Goal: Task Accomplishment & Management: Use online tool/utility

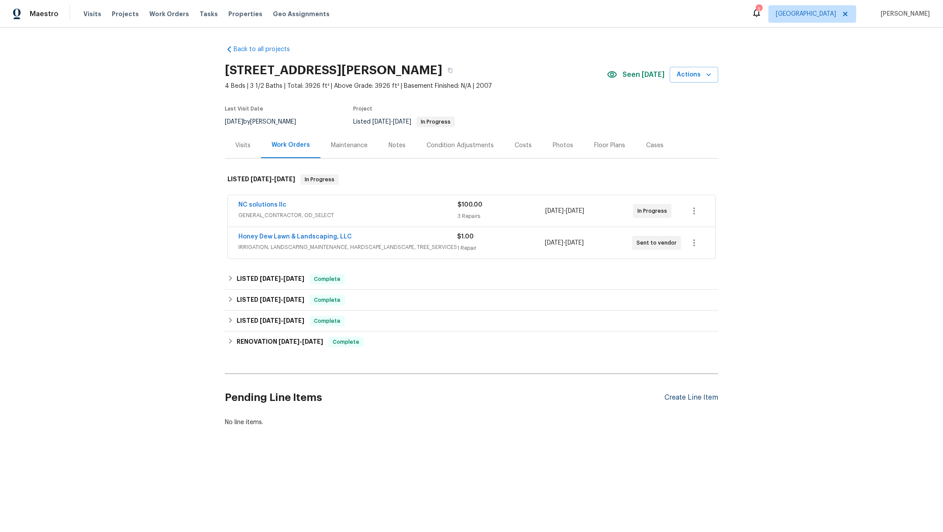
click at [668, 394] on div "Create Line Item" at bounding box center [691, 397] width 54 height 8
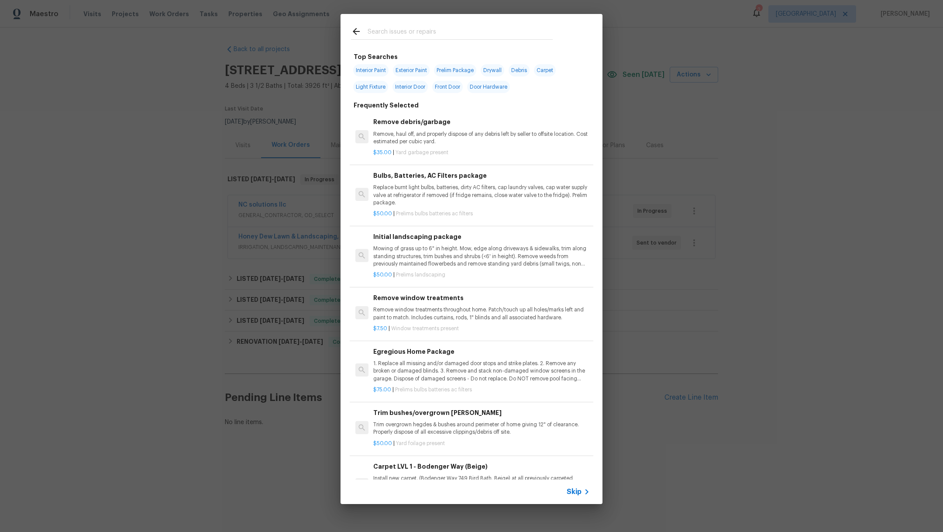
click at [384, 24] on div at bounding box center [451, 31] width 223 height 34
click at [384, 28] on input "text" at bounding box center [460, 32] width 185 height 13
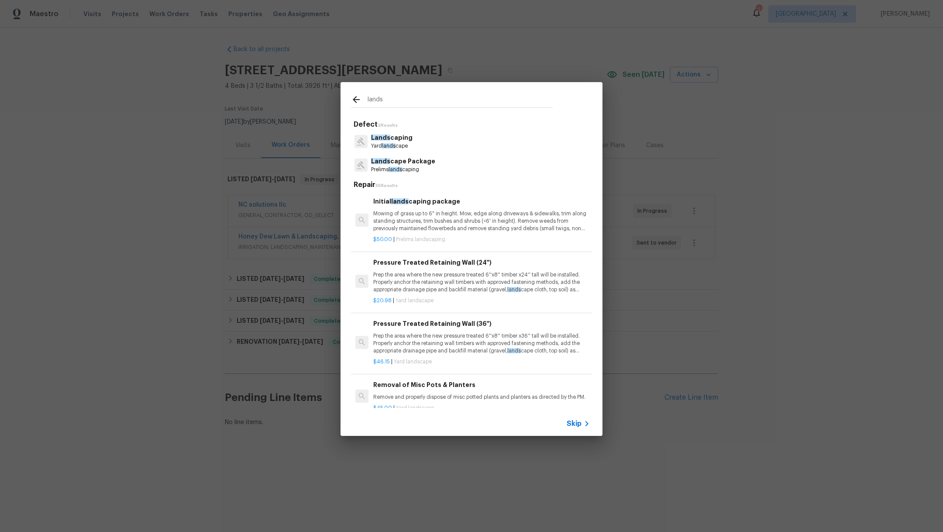
type input "lands"
click at [382, 142] on p "Lands caping" at bounding box center [391, 137] width 41 height 9
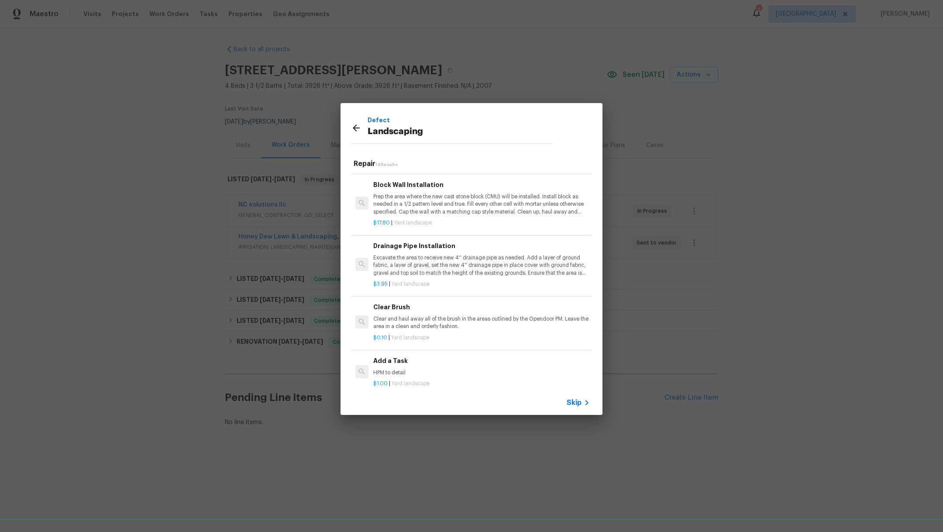
scroll to position [413, 0]
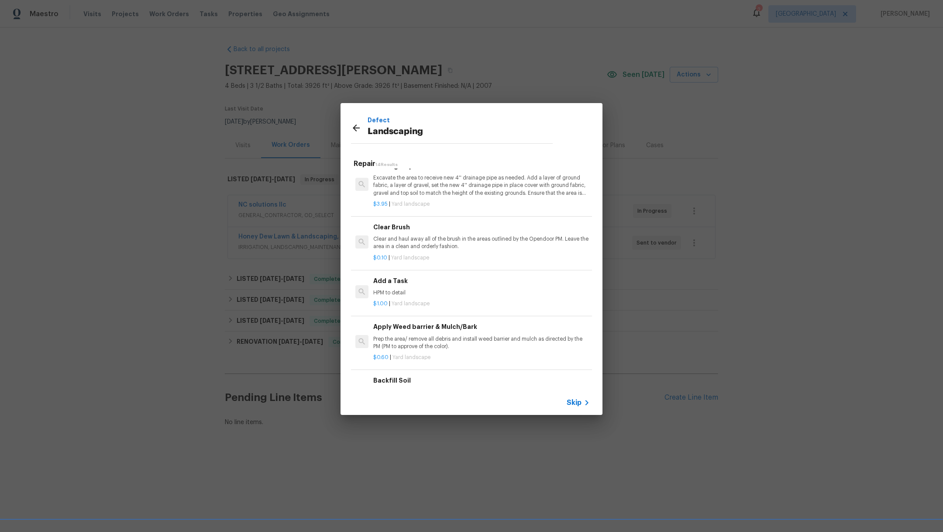
click at [513, 304] on div "$1.00 | Yard landscape" at bounding box center [481, 301] width 217 height 11
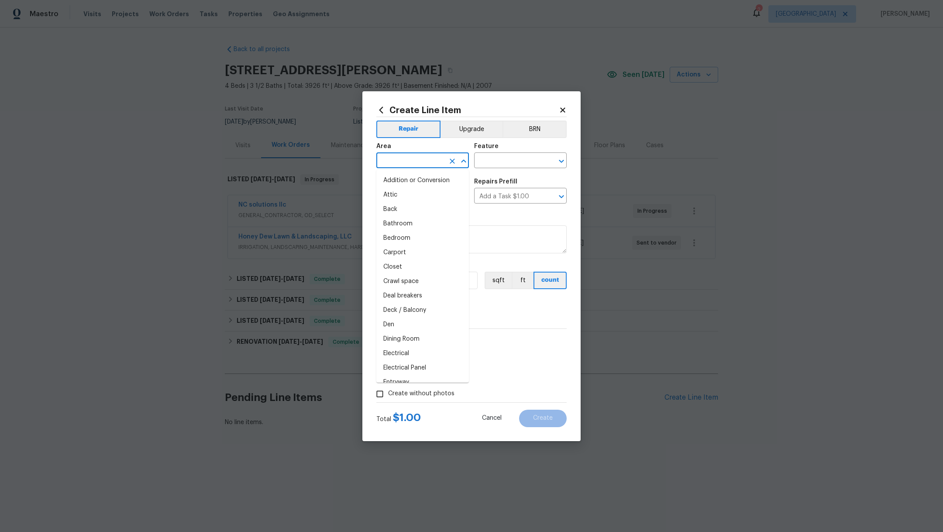
click at [400, 162] on input "text" at bounding box center [410, 162] width 68 height 14
click at [411, 179] on li "Exterior Overall" at bounding box center [422, 180] width 93 height 14
type input "Exterior Overall"
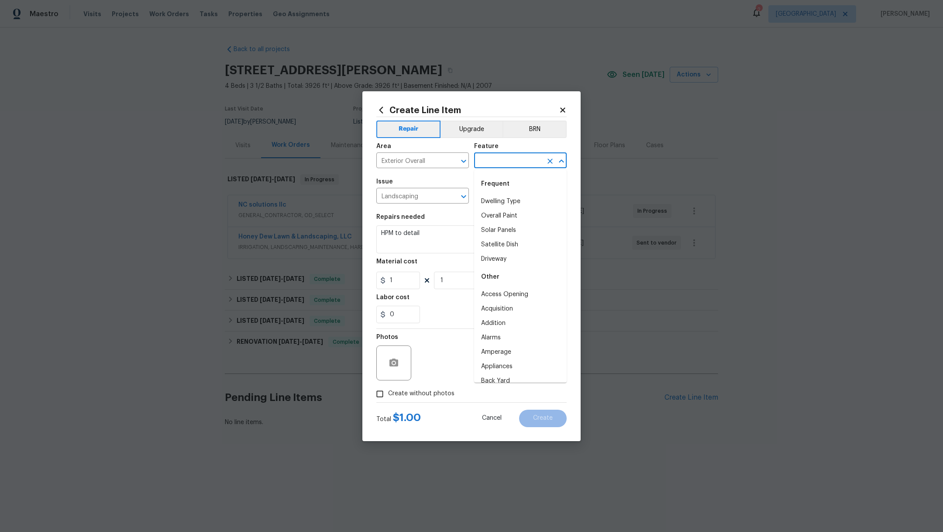
click at [516, 160] on input "text" at bounding box center [508, 162] width 68 height 14
click at [519, 199] on li "Landscaping" at bounding box center [520, 201] width 93 height 14
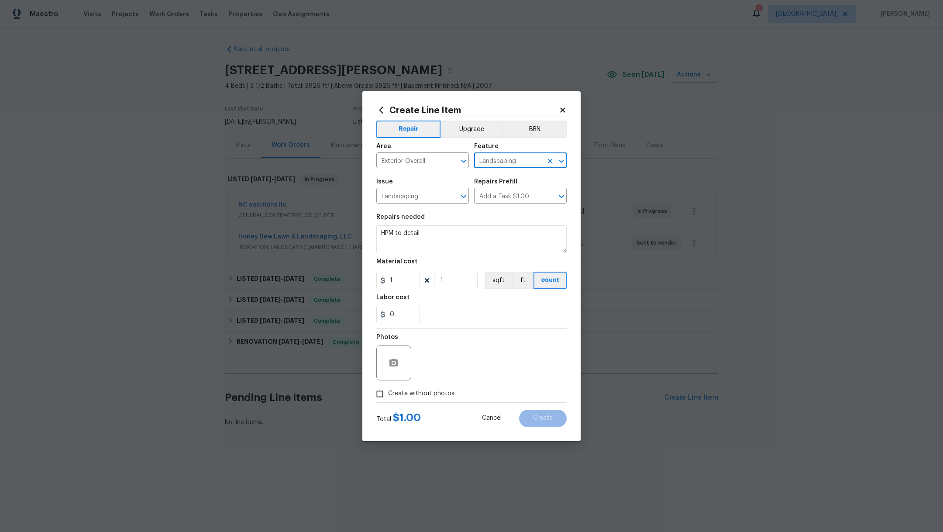
type input "Landscaping"
drag, startPoint x: 434, startPoint y: 236, endPoint x: 341, endPoint y: 233, distance: 93.5
click at [341, 233] on div "Create Line Item Repair Upgrade BRN Area Exterior Overall ​ Feature Landscaping…" at bounding box center [471, 266] width 943 height 532
type textarea "Need a bid for sod for front and back yards."
click at [407, 395] on span "Create without photos" at bounding box center [421, 393] width 66 height 9
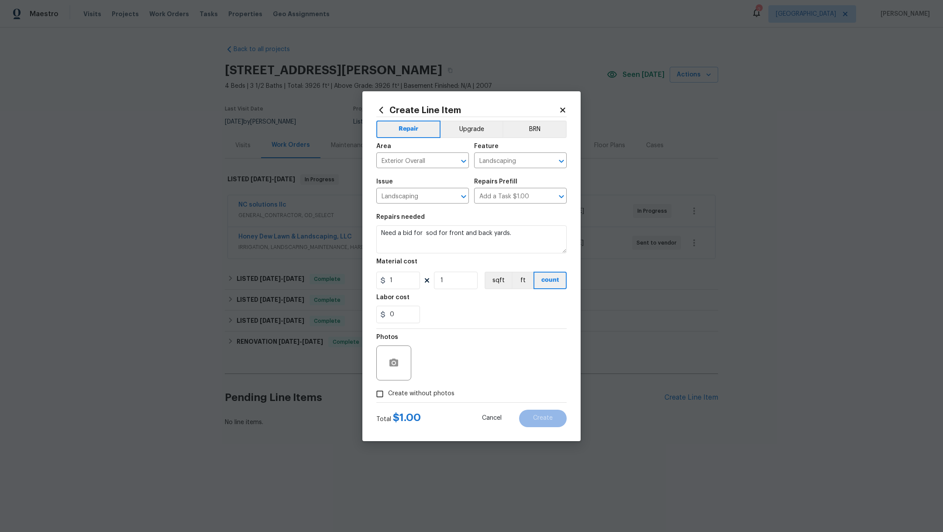
click at [388, 395] on input "Create without photos" at bounding box center [379, 393] width 17 height 17
checkbox input "true"
click at [456, 358] on textarea at bounding box center [492, 362] width 148 height 35
type textarea "."
click at [543, 422] on button "Create" at bounding box center [543, 417] width 48 height 17
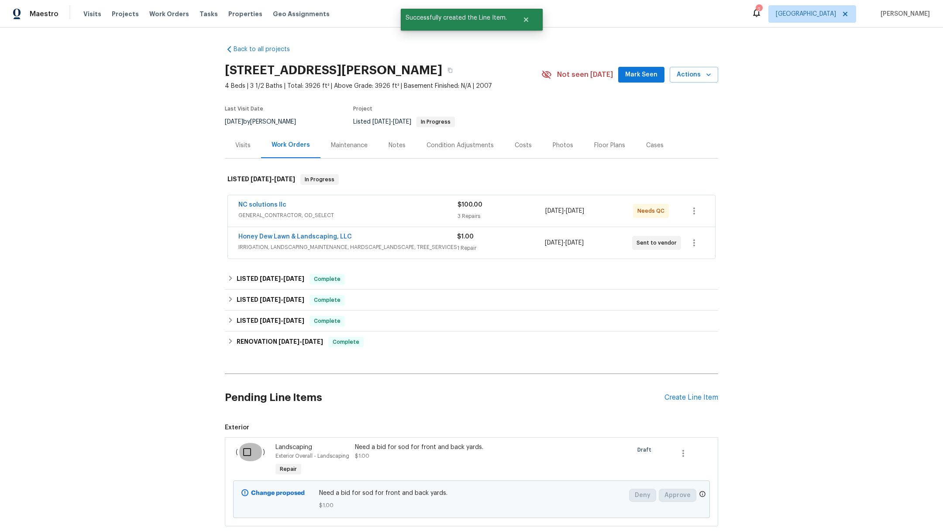
click at [241, 447] on input "checkbox" at bounding box center [250, 452] width 25 height 18
checkbox input "true"
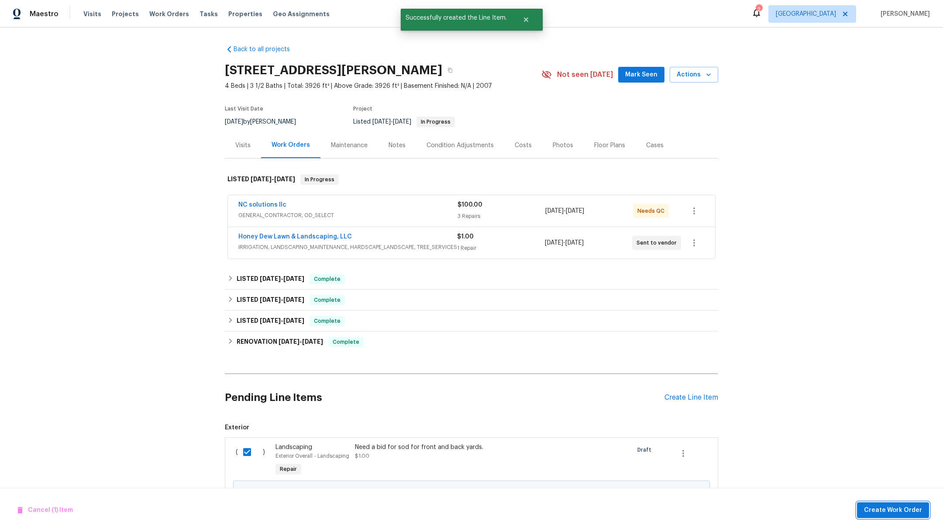
click at [922, 509] on button "Create Work Order" at bounding box center [893, 510] width 72 height 16
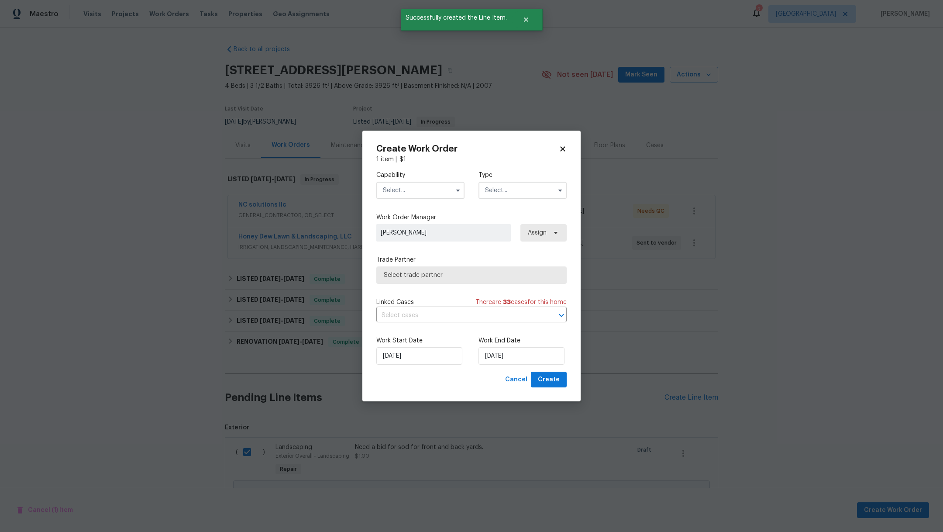
click at [422, 185] on input "text" at bounding box center [420, 190] width 88 height 17
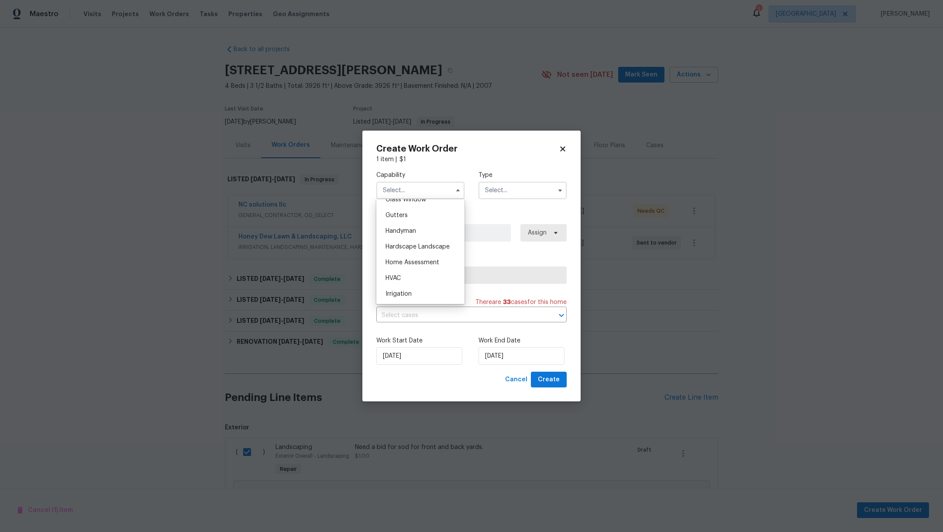
scroll to position [550, 0]
click at [420, 250] on div "Landscaping Maintenance" at bounding box center [420, 238] width 84 height 24
type input "Landscaping Maintenance"
click at [519, 193] on input "text" at bounding box center [522, 190] width 88 height 17
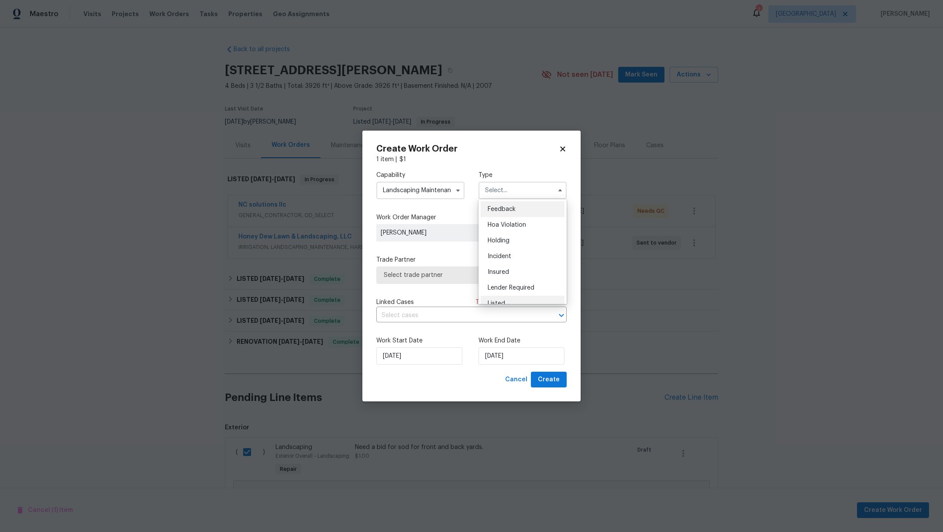
click at [526, 303] on div "Listed" at bounding box center [523, 304] width 84 height 16
type input "Listed"
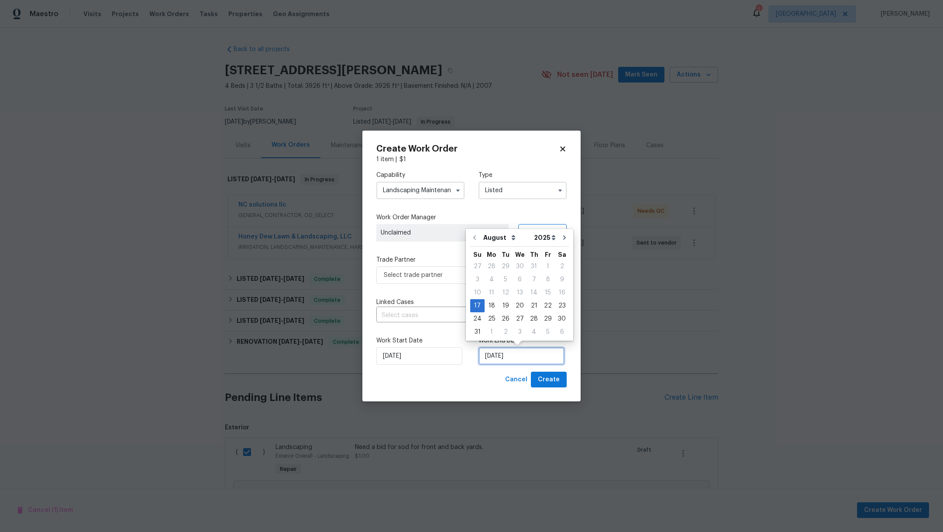
click at [529, 357] on input "[DATE]" at bounding box center [521, 355] width 86 height 17
click at [503, 308] on div "19" at bounding box center [506, 305] width 14 height 12
type input "[DATE]"
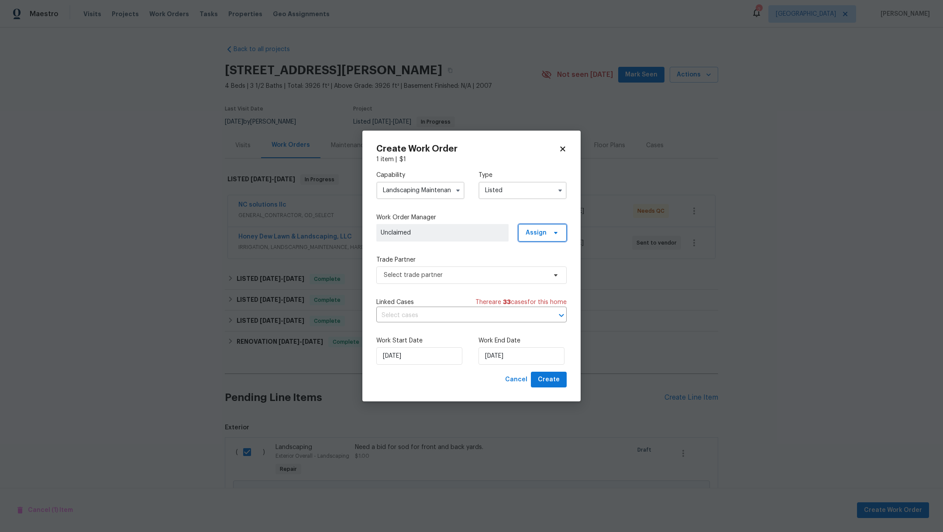
click at [548, 238] on span "Assign" at bounding box center [542, 232] width 48 height 17
click at [541, 260] on div "Assign to HPM" at bounding box center [545, 257] width 41 height 9
click at [555, 376] on span "Create" at bounding box center [549, 379] width 22 height 11
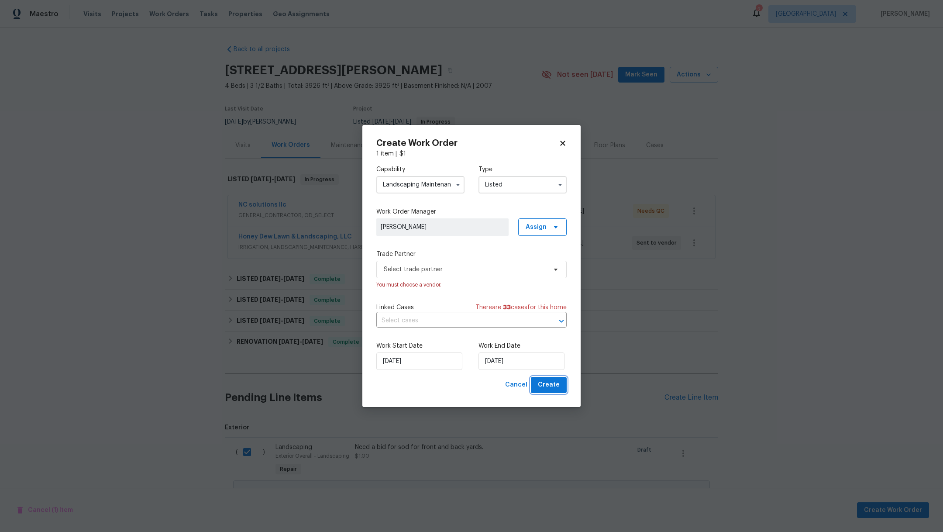
click at [553, 389] on span "Create" at bounding box center [549, 384] width 22 height 11
click at [475, 271] on span "Select trade partner" at bounding box center [465, 269] width 163 height 9
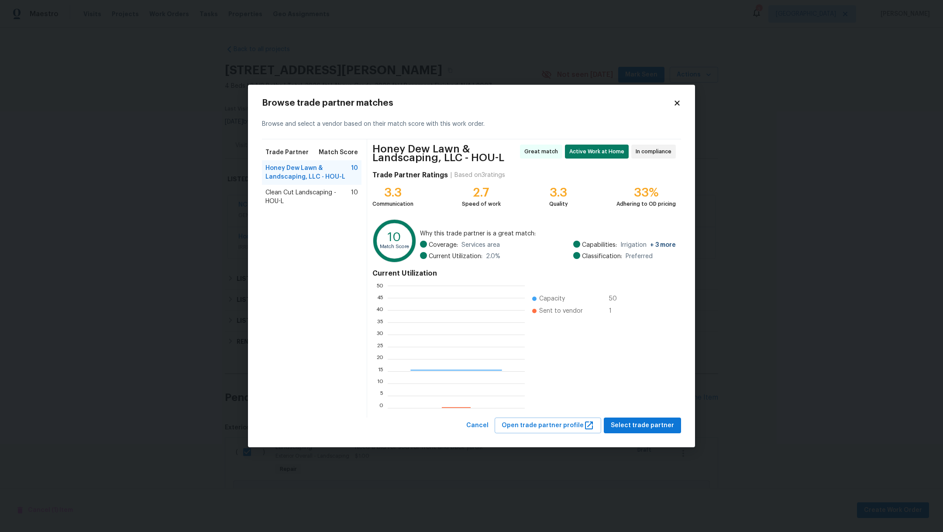
scroll to position [113, 127]
click at [313, 199] on span "Clean Cut Landscaping - HOU-L" at bounding box center [308, 196] width 86 height 17
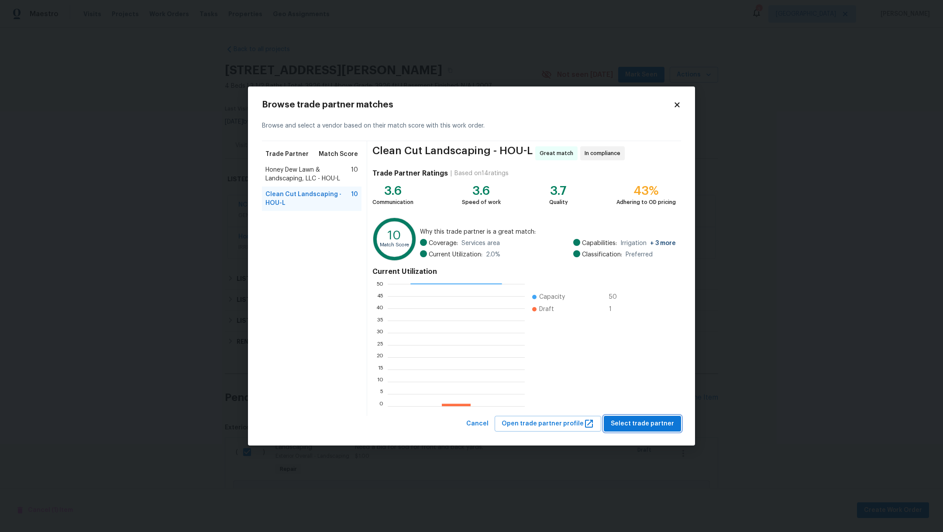
click at [652, 427] on span "Select trade partner" at bounding box center [642, 423] width 63 height 11
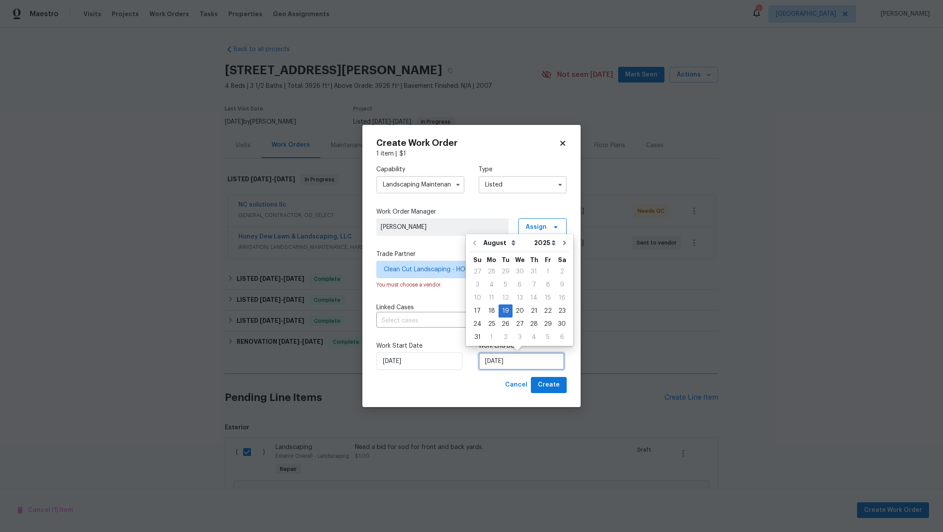
click at [537, 362] on input "[DATE]" at bounding box center [521, 360] width 86 height 17
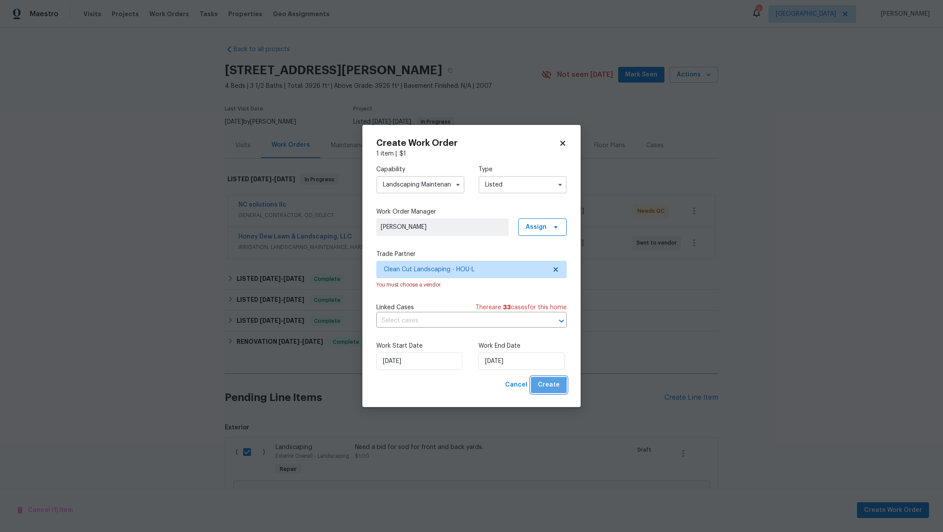
click at [544, 389] on span "Create" at bounding box center [549, 384] width 22 height 11
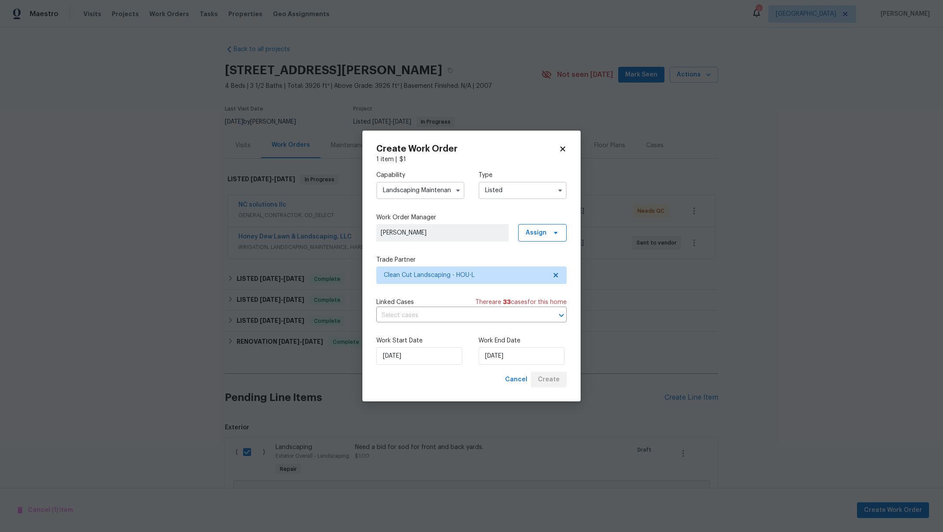
checkbox input "false"
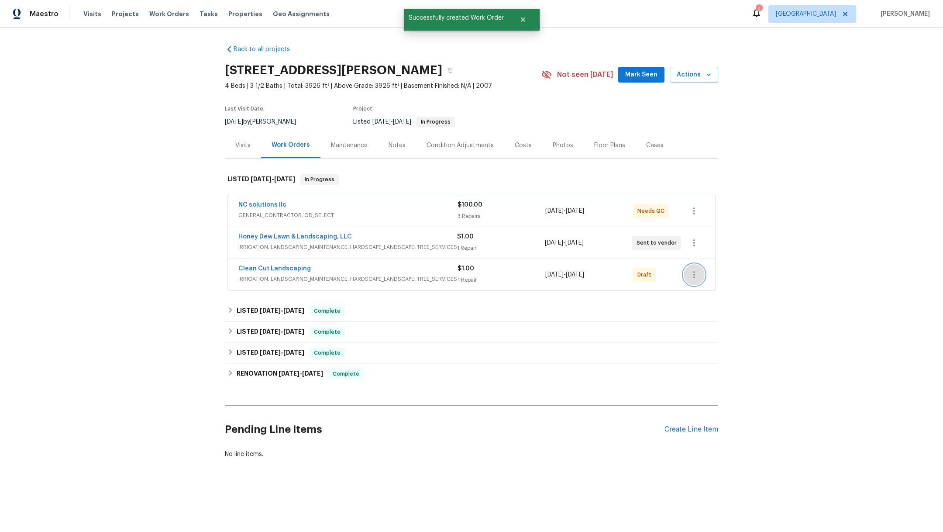
click at [693, 275] on icon "button" at bounding box center [694, 274] width 10 height 10
click at [692, 291] on li "Confirm and Send to Vendor" at bounding box center [727, 288] width 97 height 14
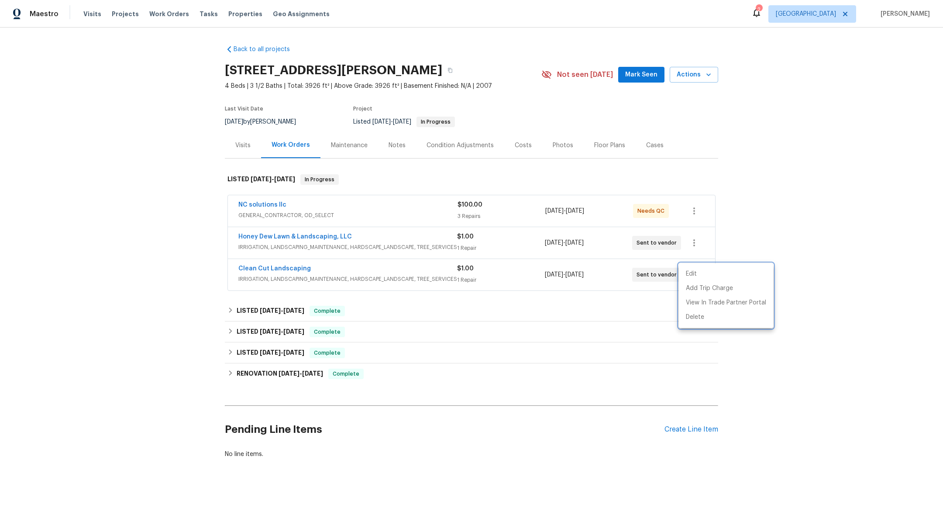
click at [249, 204] on div at bounding box center [471, 266] width 943 height 532
click at [249, 203] on link "NC solutions llc" at bounding box center [262, 205] width 48 height 6
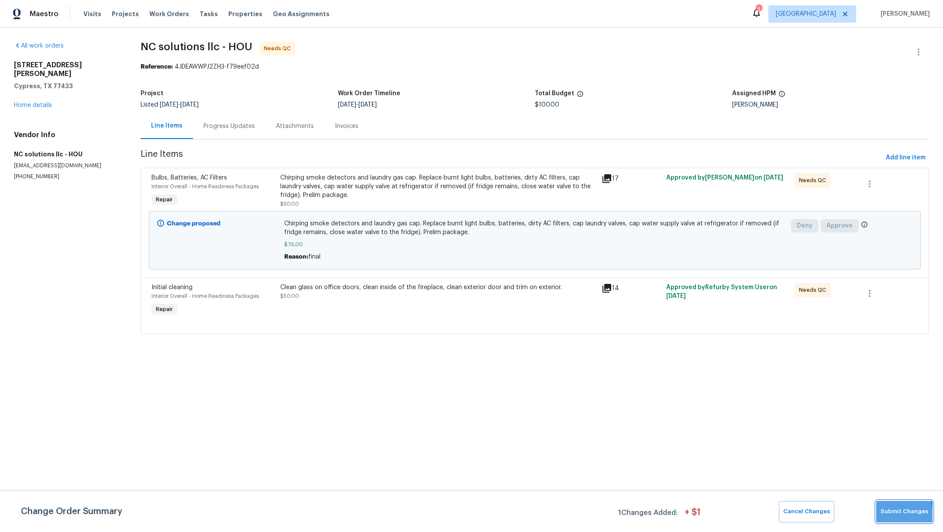
click at [898, 514] on span "Submit Changes" at bounding box center [904, 511] width 48 height 10
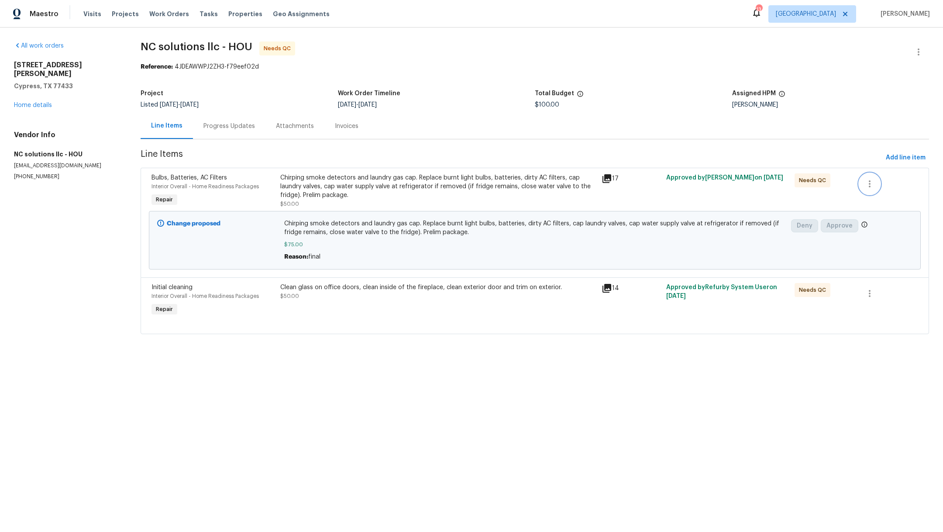
click at [867, 182] on button "button" at bounding box center [869, 183] width 21 height 21
click at [875, 182] on li "Cancel" at bounding box center [867, 183] width 34 height 14
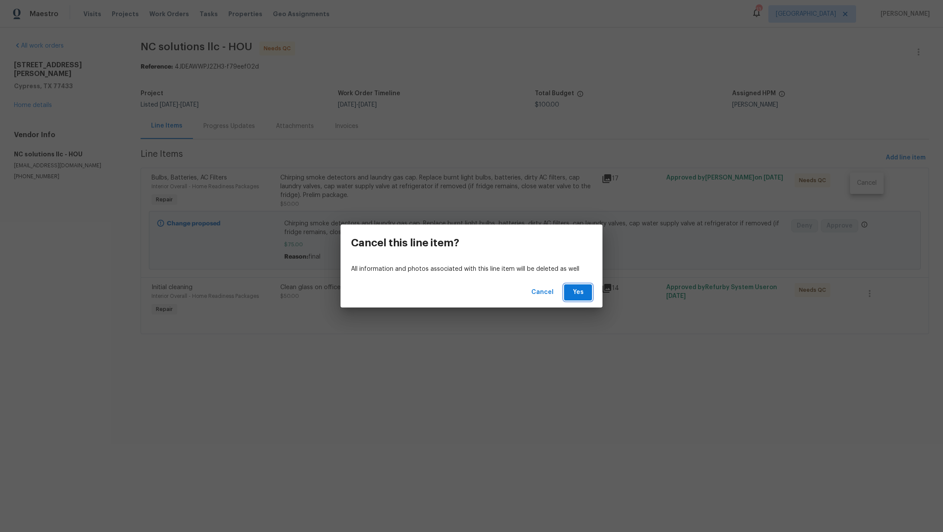
click at [585, 290] on button "Yes" at bounding box center [578, 292] width 28 height 16
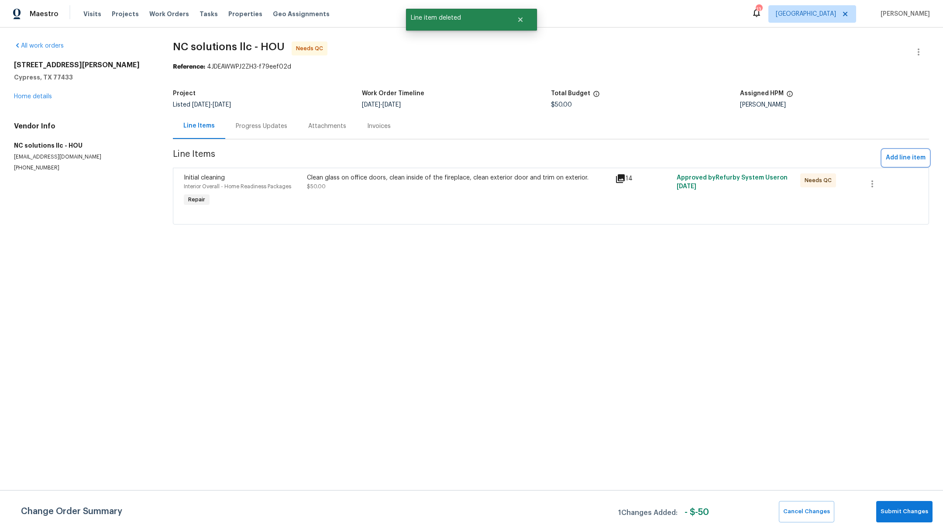
click at [903, 159] on span "Add line item" at bounding box center [906, 157] width 40 height 11
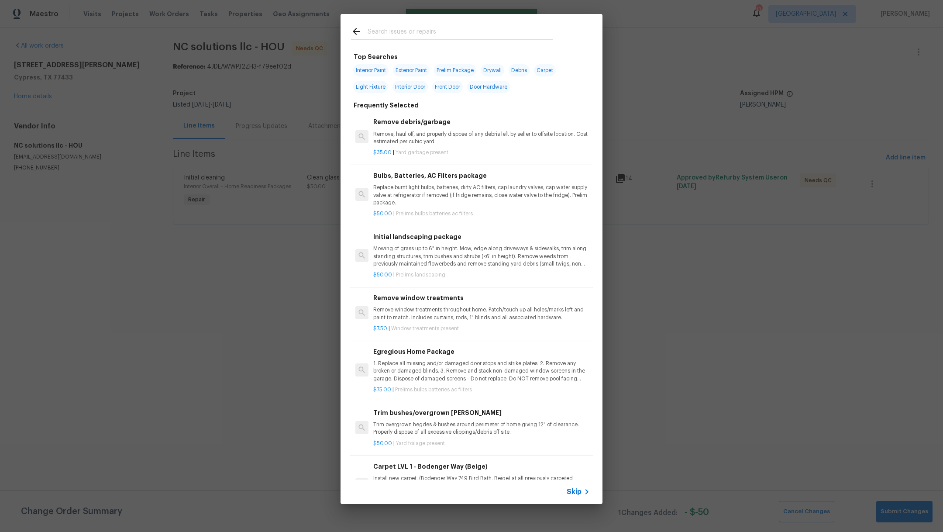
click at [404, 30] on input "text" at bounding box center [460, 32] width 185 height 13
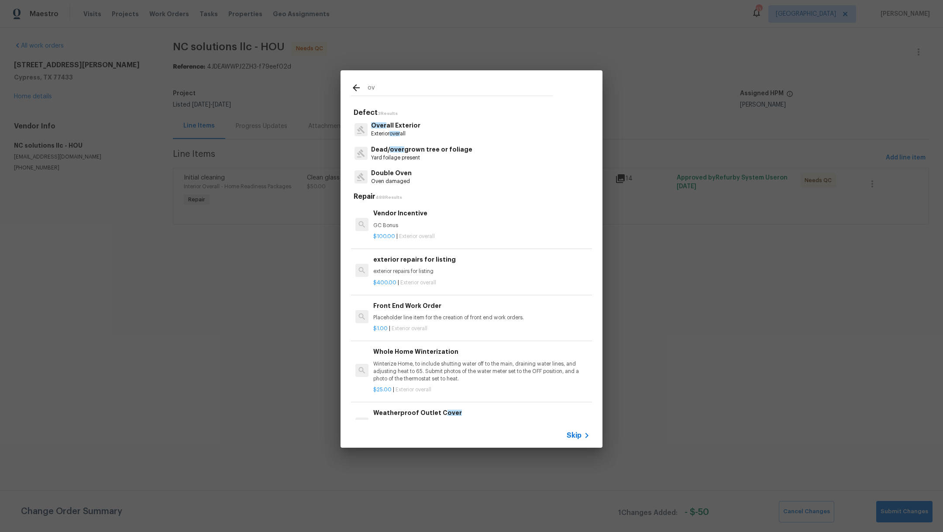
type input "o"
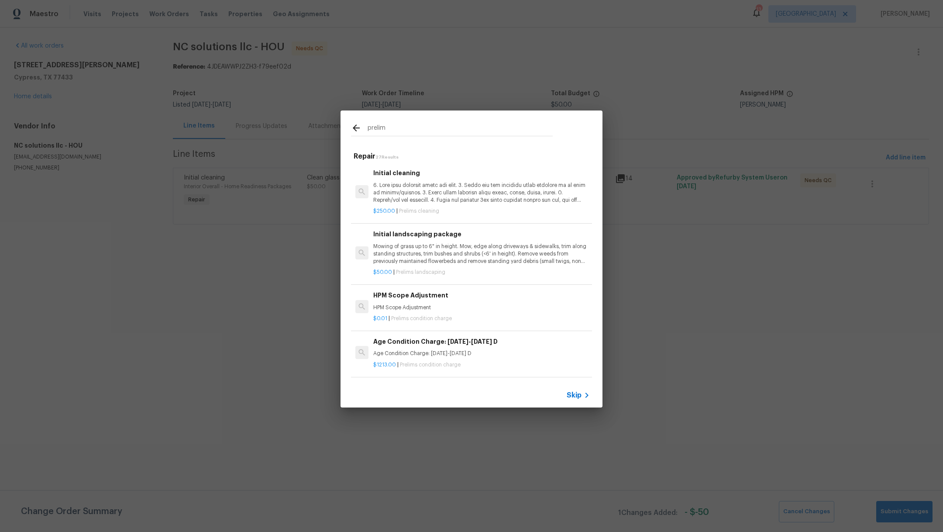
type input "prelim"
click at [356, 131] on icon at bounding box center [356, 127] width 7 height 7
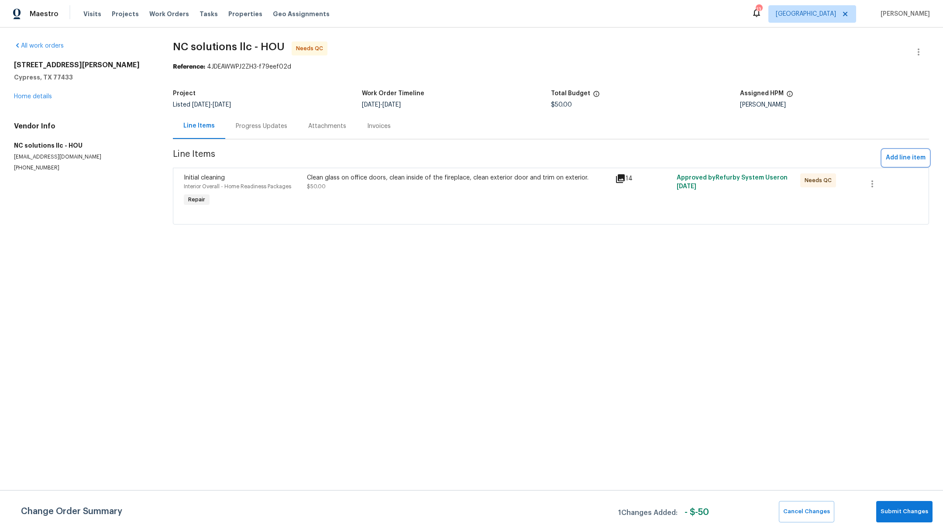
click at [891, 162] on span "Add line item" at bounding box center [906, 157] width 40 height 11
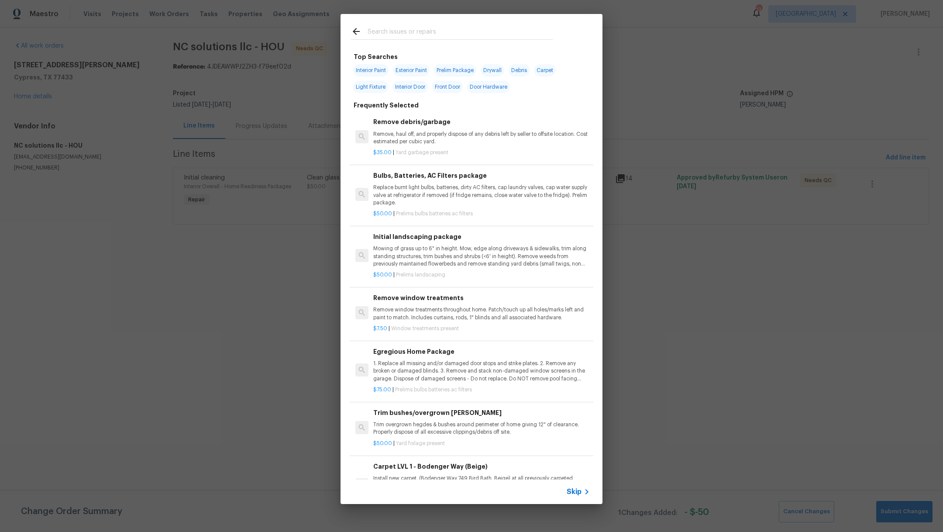
click at [417, 32] on input "text" at bounding box center [460, 32] width 185 height 13
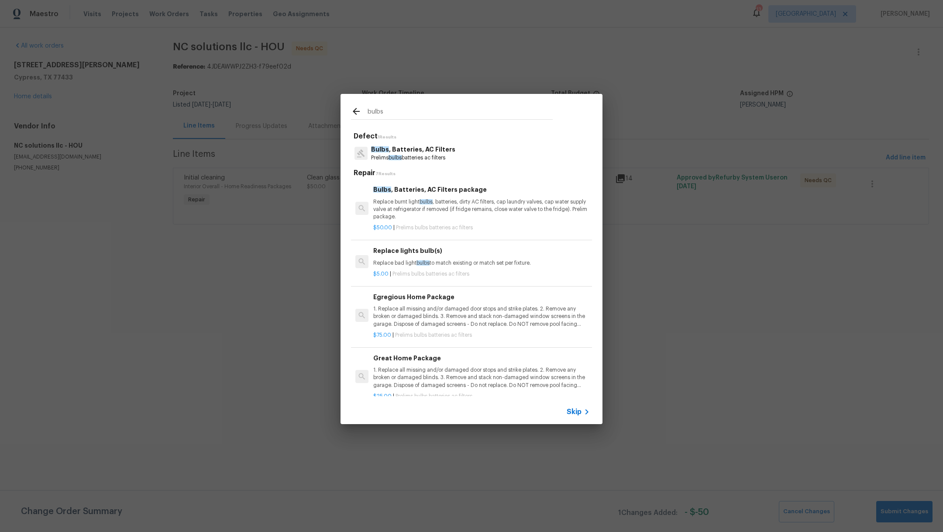
type input "bulbs"
click at [453, 150] on div "Bulbs , Batteries, AC Filters Prelims bulbs batteries ac filters" at bounding box center [471, 153] width 241 height 24
click at [410, 158] on p "Prelims bulbs batteries ac filters" at bounding box center [413, 157] width 84 height 7
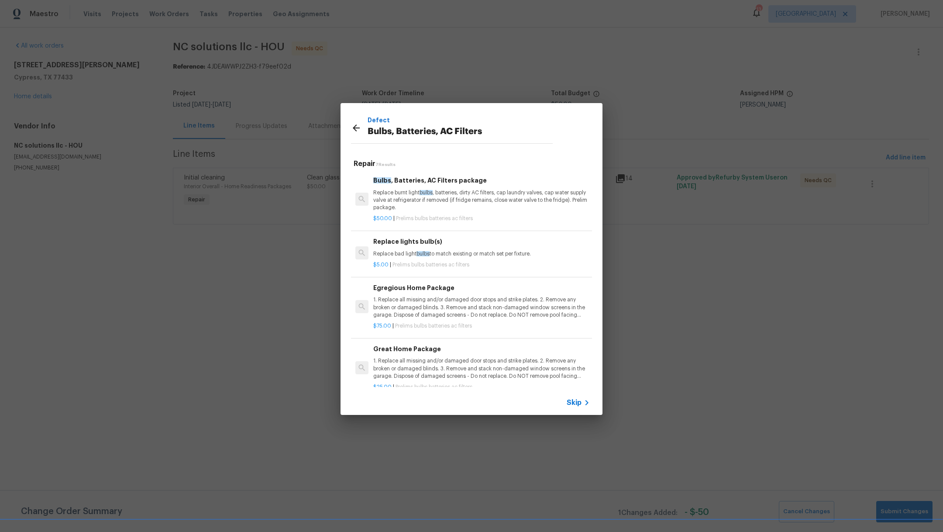
click at [427, 306] on p "1. Replace all missing and/or damaged door stops and strike plates. 2. Remove a…" at bounding box center [481, 307] width 217 height 22
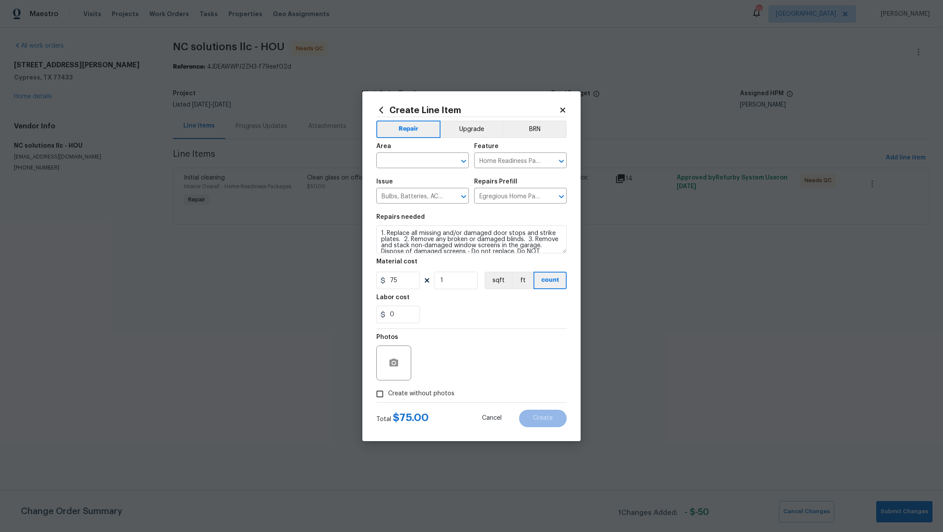
click at [390, 397] on span "Create without photos" at bounding box center [421, 393] width 66 height 9
click at [388, 397] on input "Create without photos" at bounding box center [379, 393] width 17 height 17
checkbox input "true"
click at [485, 354] on textarea at bounding box center [492, 362] width 148 height 35
type textarea ","
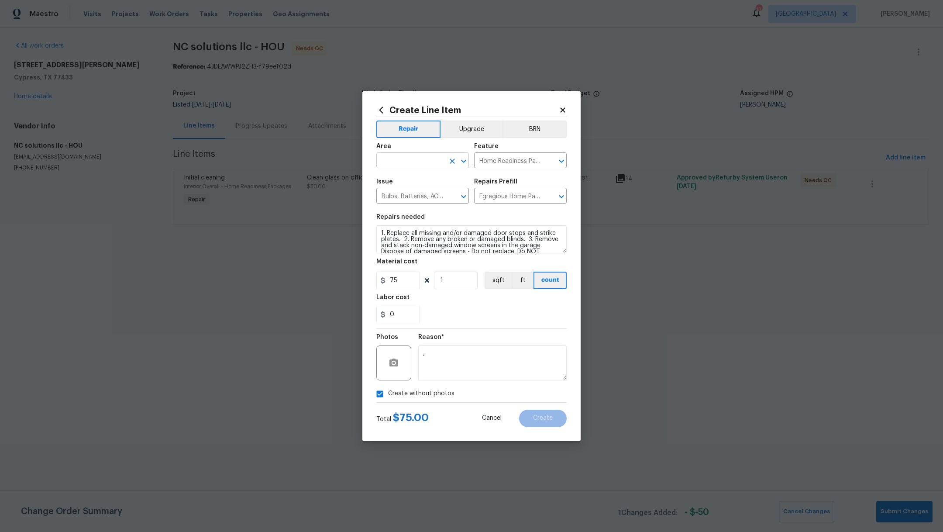
click at [423, 166] on input "text" at bounding box center [410, 162] width 68 height 14
click at [402, 196] on li "Interior Overall" at bounding box center [422, 195] width 93 height 14
type input "Interior Overall"
click at [539, 419] on span "Create" at bounding box center [543, 418] width 20 height 7
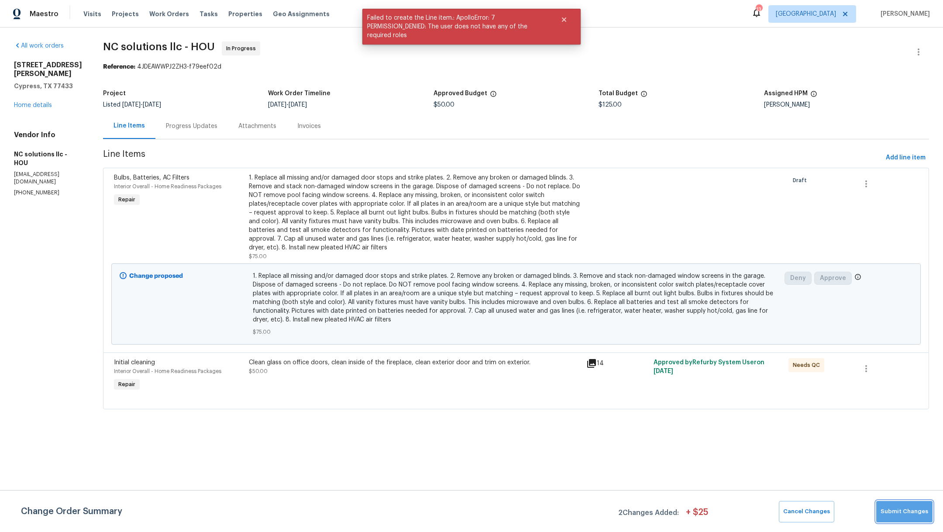
click at [913, 508] on span "Submit Changes" at bounding box center [904, 511] width 48 height 10
